Goal: Task Accomplishment & Management: Complete application form

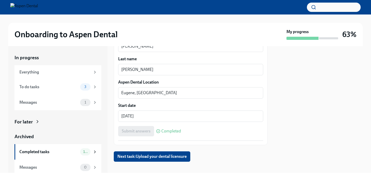
scroll to position [143, 0]
click at [69, 87] on div "To do tasks" at bounding box center [48, 87] width 59 height 6
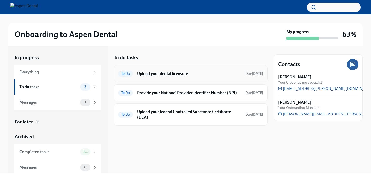
click at [172, 75] on h6 "Upload your dental licensure" at bounding box center [189, 74] width 104 height 6
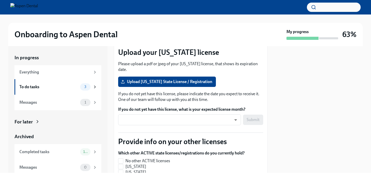
scroll to position [63, 0]
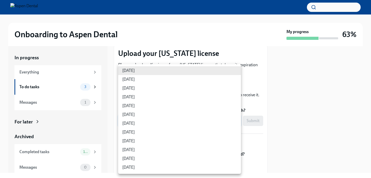
click at [232, 114] on body "Onboarding to Aspen Dental My progress 63% In progress Everything To do tasks 3…" at bounding box center [185, 89] width 371 height 178
click at [296, 108] on div at bounding box center [185, 89] width 371 height 178
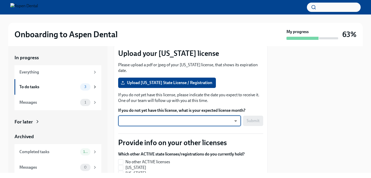
click at [233, 116] on body "Onboarding to Aspen Dental My progress 63% In progress Everything To do tasks 3…" at bounding box center [185, 89] width 371 height 178
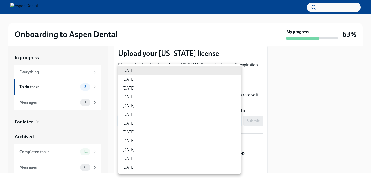
click at [128, 139] on li "[DATE]" at bounding box center [179, 140] width 123 height 9
type input "kjabnc7Hk"
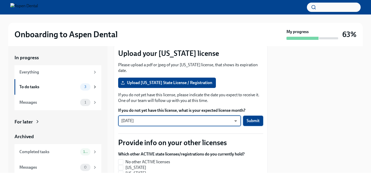
click at [255, 118] on span "Submit" at bounding box center [252, 120] width 13 height 5
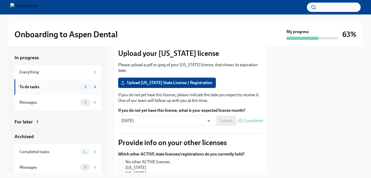
click at [68, 90] on div "To do tasks 3" at bounding box center [57, 87] width 87 height 16
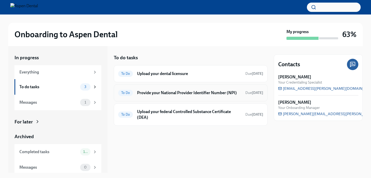
click at [145, 94] on h6 "Provide your National Provider Identifier Number (NPI)" at bounding box center [189, 93] width 104 height 6
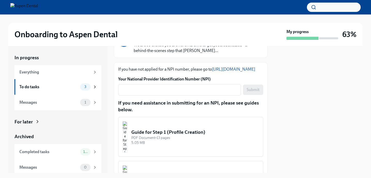
scroll to position [57, 0]
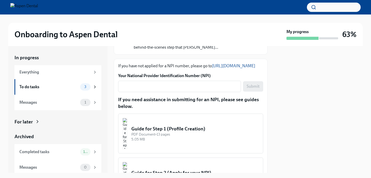
click at [212, 68] on link "[URL][DOMAIN_NAME]" at bounding box center [233, 65] width 43 height 5
